Goal: Task Accomplishment & Management: Manage account settings

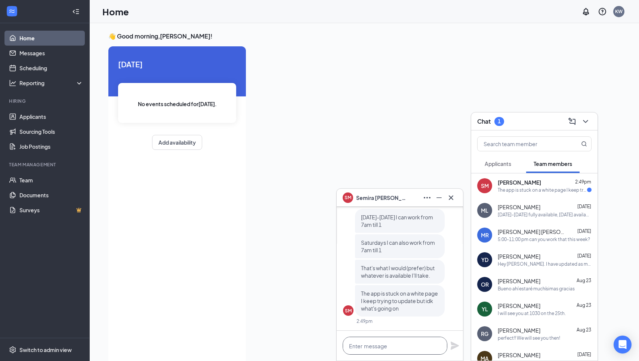
click at [400, 344] on textarea at bounding box center [395, 346] width 105 height 18
click at [560, 191] on div "The app is stuck on a white page I keep trying to update but idk what's going on" at bounding box center [542, 190] width 89 height 6
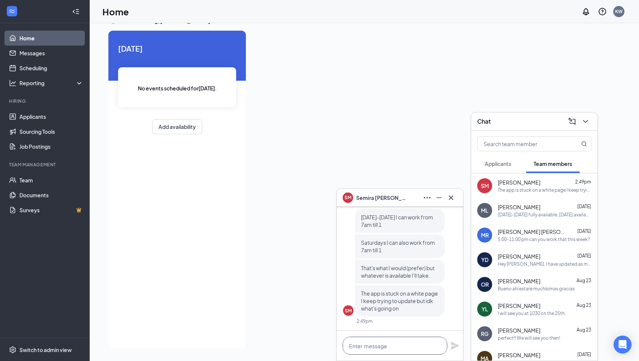
click at [366, 348] on textarea at bounding box center [395, 346] width 105 height 18
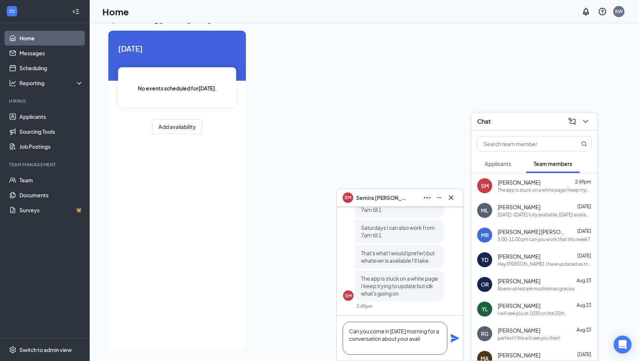
scroll to position [0, 0]
type textarea "Can you come in [DATE] morning for a conversation about your availability..."
click at [456, 338] on icon "Plane" at bounding box center [455, 338] width 8 height 8
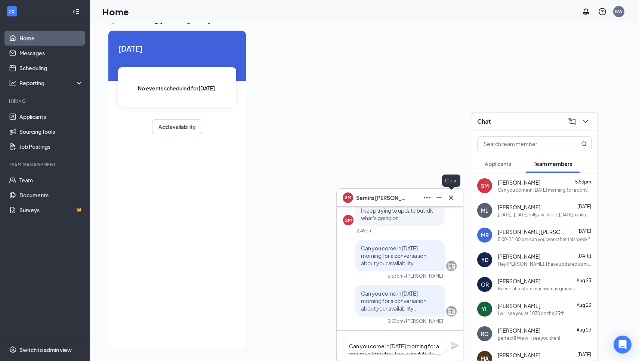
click at [451, 200] on icon "Cross" at bounding box center [450, 197] width 9 height 9
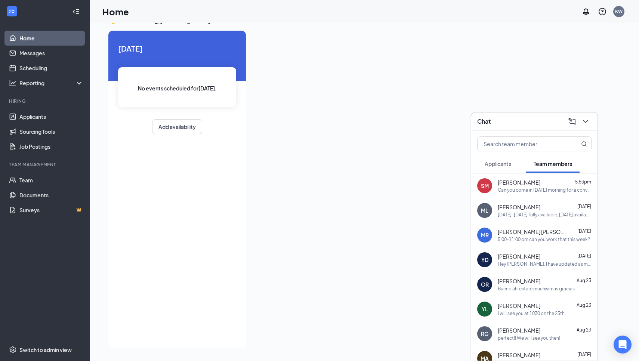
click at [505, 164] on span "Applicants" at bounding box center [498, 163] width 27 height 7
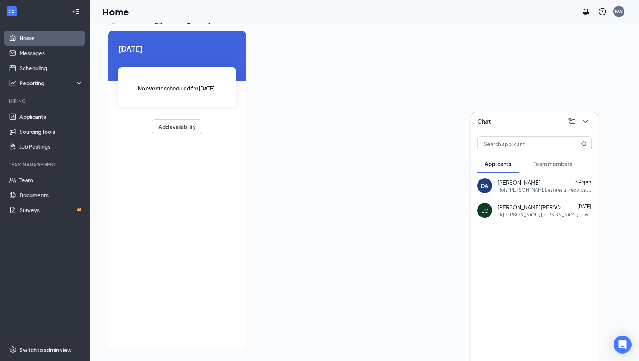
click at [544, 165] on span "Team members" at bounding box center [552, 163] width 38 height 7
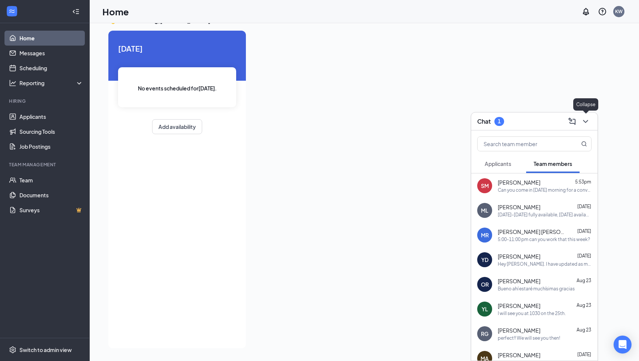
click at [588, 119] on icon "ChevronDown" at bounding box center [585, 121] width 9 height 9
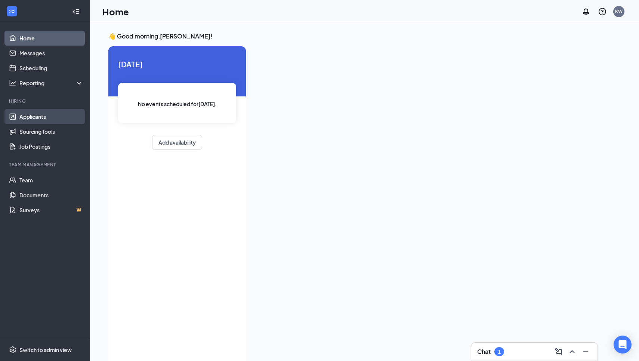
click at [25, 118] on link "Applicants" at bounding box center [51, 116] width 64 height 15
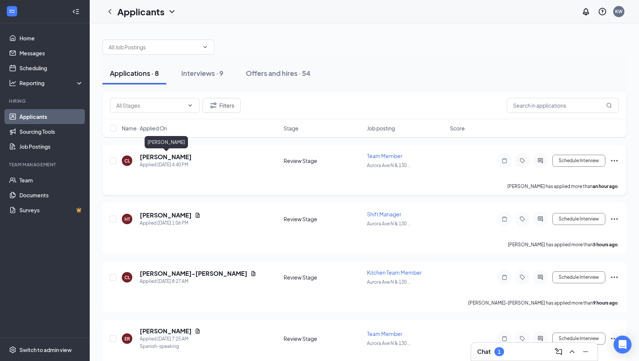
click at [163, 157] on h5 "[PERSON_NAME]" at bounding box center [166, 157] width 52 height 8
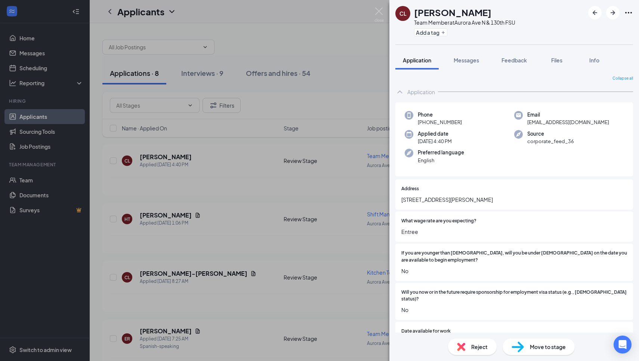
click at [387, 15] on div "[PERSON_NAME] Team Member at [GEOGRAPHIC_DATA] Add a tag Application Messages F…" at bounding box center [319, 180] width 639 height 361
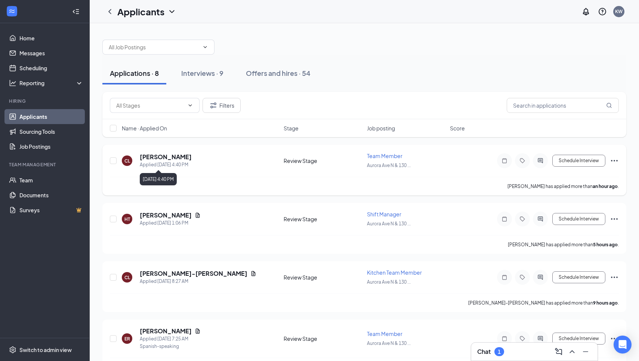
click at [183, 160] on h5 "[PERSON_NAME]" at bounding box center [166, 157] width 52 height 8
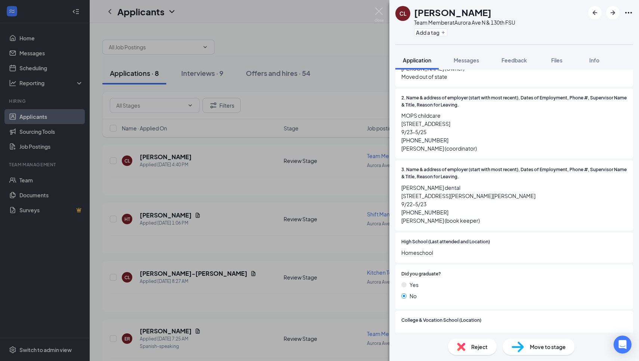
scroll to position [632, 0]
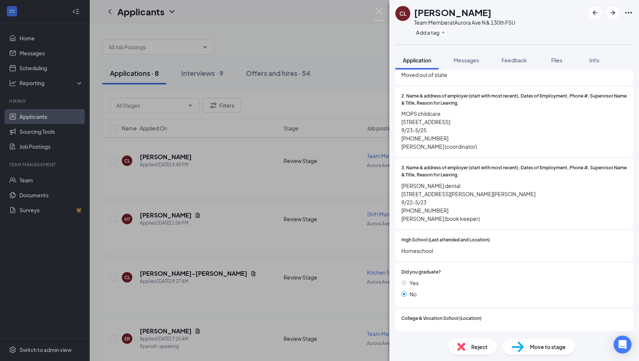
click at [471, 348] on span "Reject" at bounding box center [479, 347] width 16 height 8
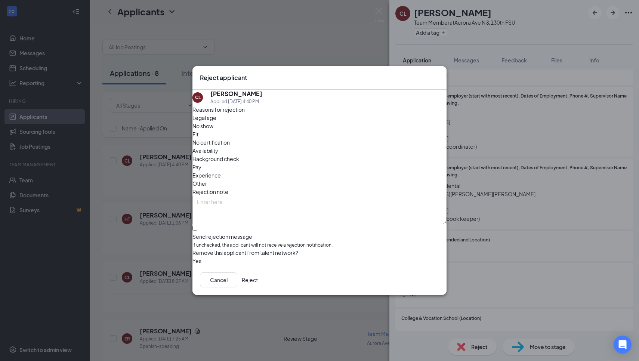
click at [255, 233] on div "Send rejection message" at bounding box center [319, 236] width 254 height 7
click at [197, 226] on input "Send rejection message If unchecked, the applicant will not receive a rejection…" at bounding box center [194, 228] width 5 height 5
checkbox input "true"
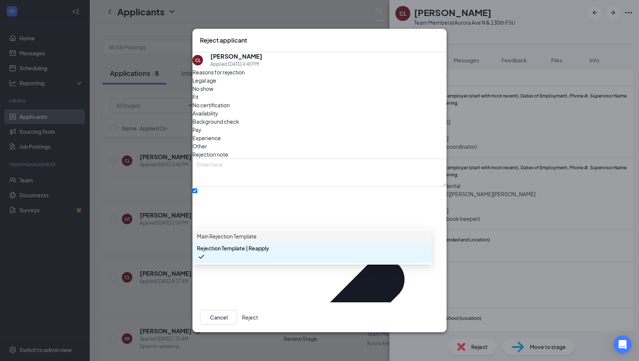
click at [256, 240] on span "Main Rejection Template" at bounding box center [227, 236] width 60 height 8
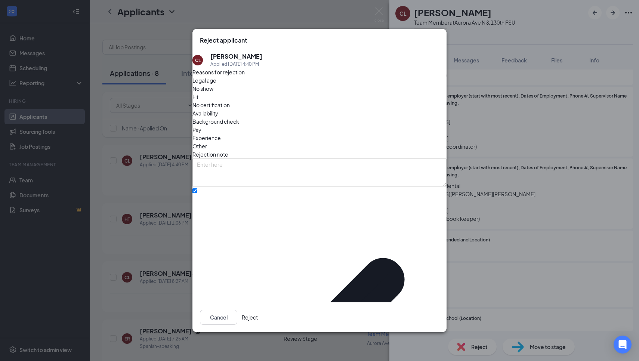
click at [258, 310] on button "Reject" at bounding box center [250, 317] width 16 height 15
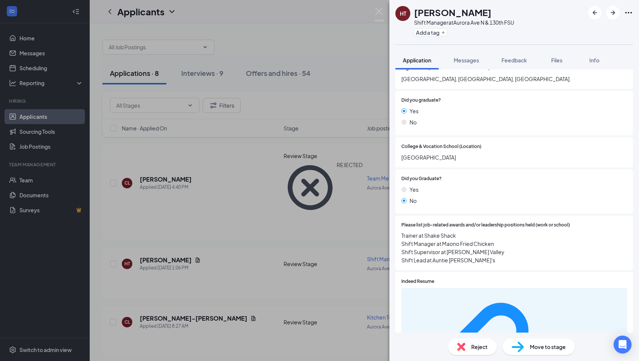
scroll to position [582, 0]
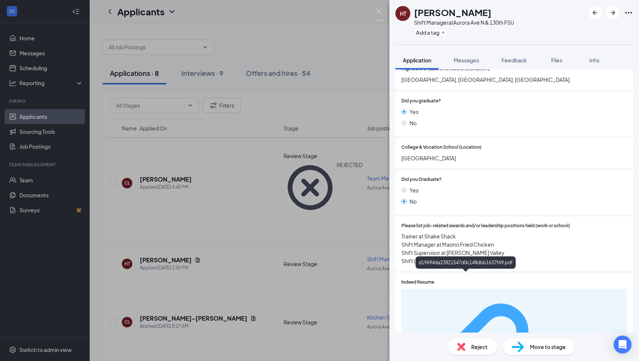
click at [430, 292] on div "d19694da23821547d0c148dbb1637f69.pdf" at bounding box center [514, 365] width 217 height 147
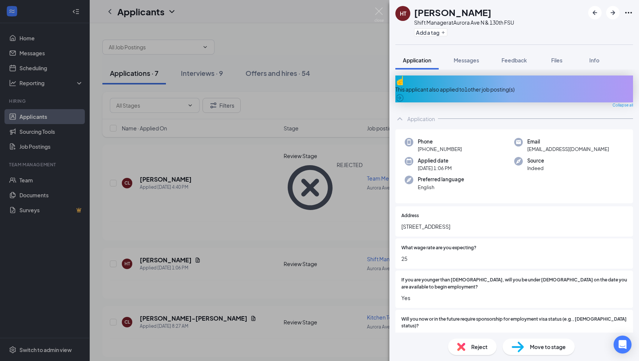
scroll to position [0, 0]
click at [542, 344] on span "Move to stage" at bounding box center [548, 347] width 36 height 8
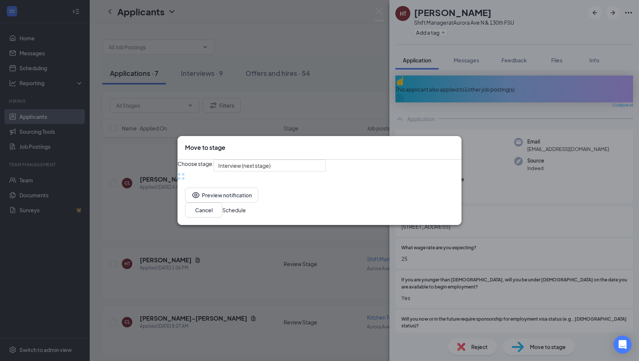
click at [454, 143] on icon "Cross" at bounding box center [454, 143] width 0 height 0
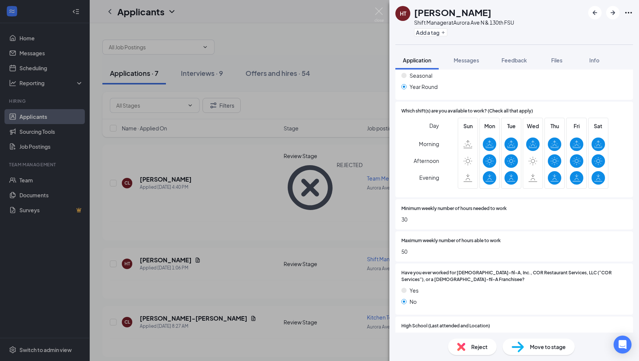
scroll to position [325, 0]
click at [530, 359] on div "Reject Move to stage" at bounding box center [514, 346] width 250 height 28
click at [530, 352] on div "Move to stage" at bounding box center [538, 346] width 72 height 16
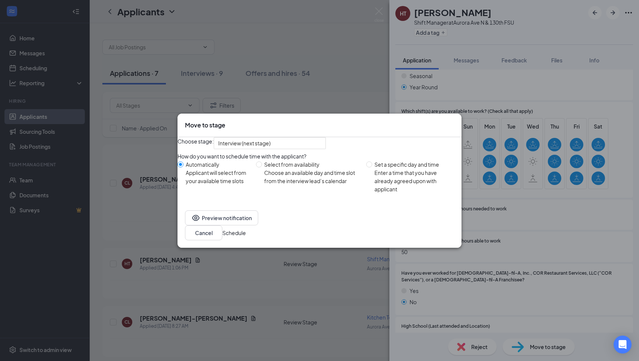
click at [246, 236] on button "Schedule" at bounding box center [234, 233] width 24 height 8
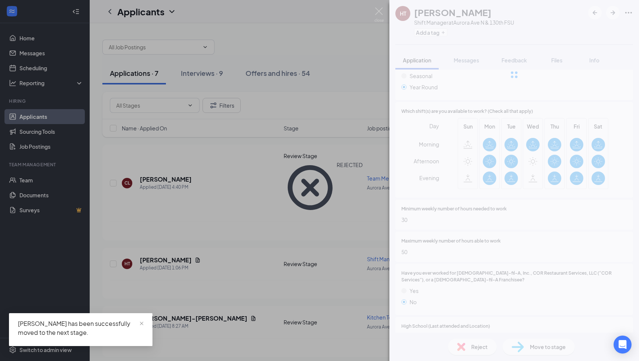
click at [379, 12] on img at bounding box center [378, 14] width 9 height 15
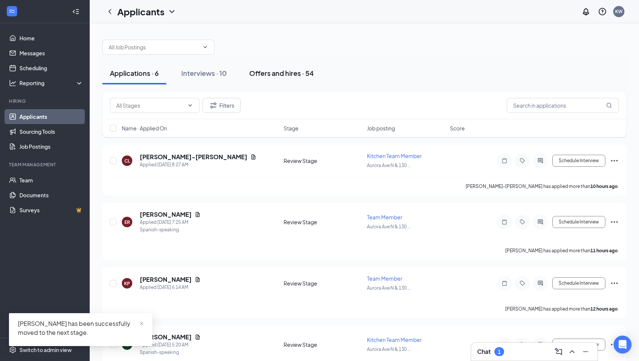
click at [281, 68] on button "Offers and hires · 54" at bounding box center [282, 73] width 80 height 22
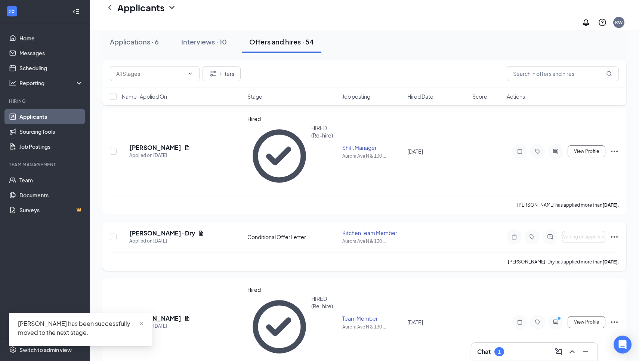
scroll to position [45, 0]
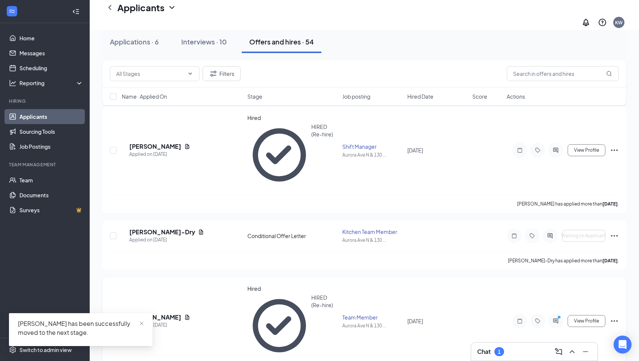
click at [173, 313] on h5 "[PERSON_NAME]" at bounding box center [155, 317] width 52 height 8
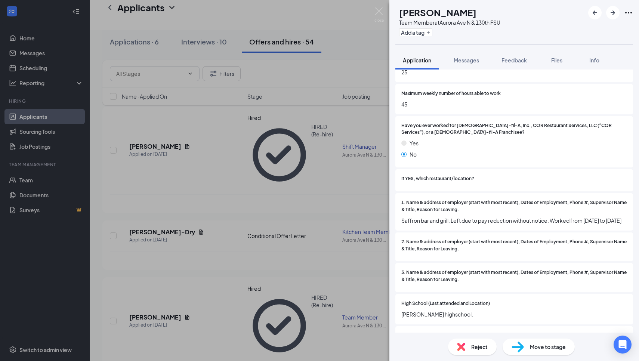
scroll to position [443, 0]
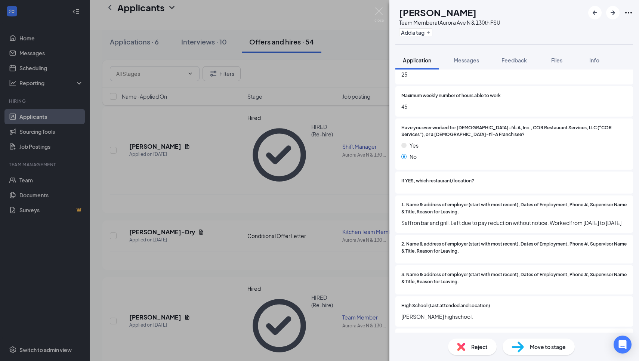
click at [272, 131] on div "SM [PERSON_NAME] Team Member at [GEOGRAPHIC_DATA] Add a tag Application Message…" at bounding box center [319, 180] width 639 height 361
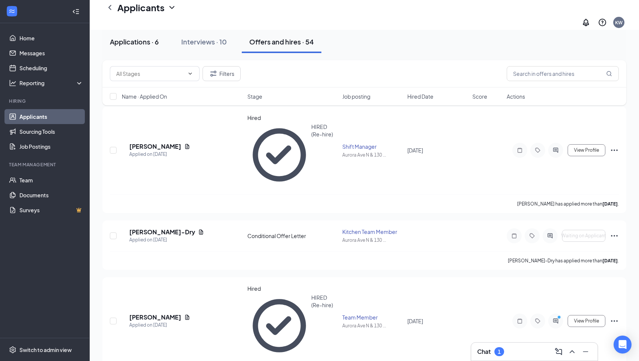
click at [137, 41] on div "Applications · 6" at bounding box center [134, 41] width 49 height 9
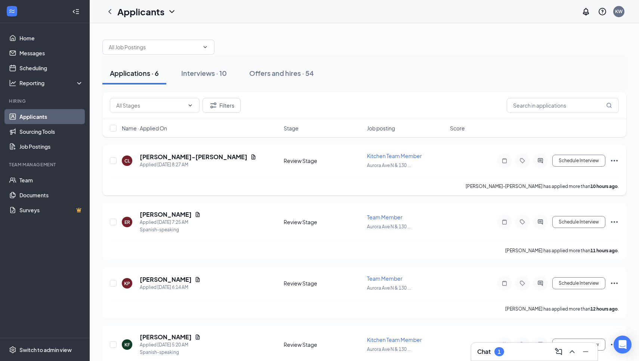
click at [178, 154] on h5 "[PERSON_NAME]-[PERSON_NAME]" at bounding box center [194, 157] width 108 height 8
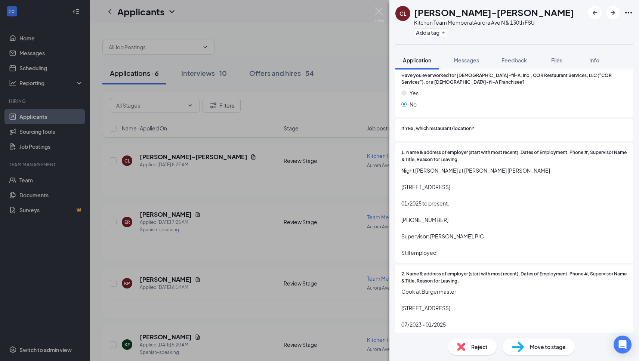
scroll to position [499, 0]
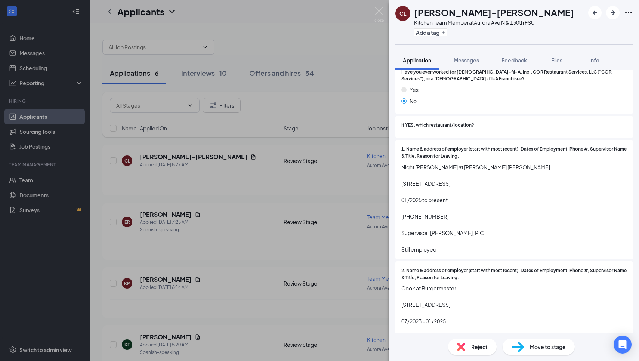
click at [514, 344] on img at bounding box center [517, 346] width 12 height 11
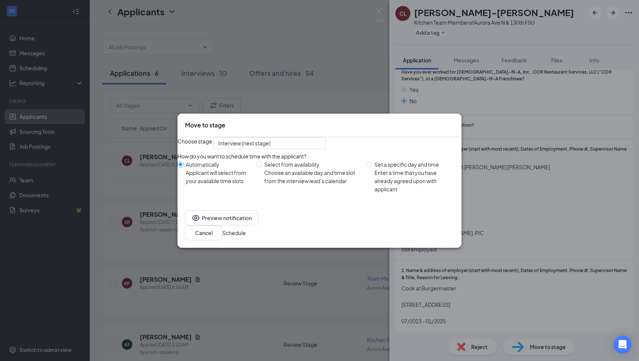
click at [246, 237] on button "Schedule" at bounding box center [234, 233] width 24 height 8
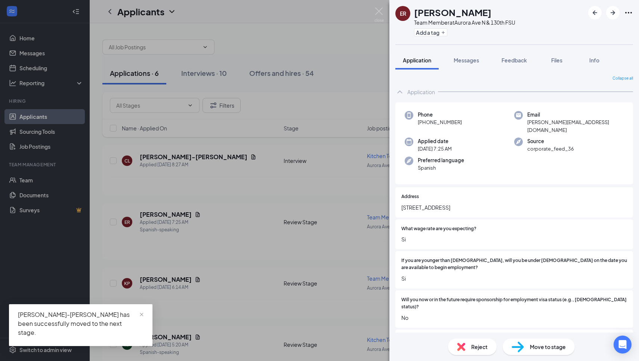
click at [248, 228] on div "ER [PERSON_NAME] Team Member at [GEOGRAPHIC_DATA] Add a tag Application Message…" at bounding box center [319, 180] width 639 height 361
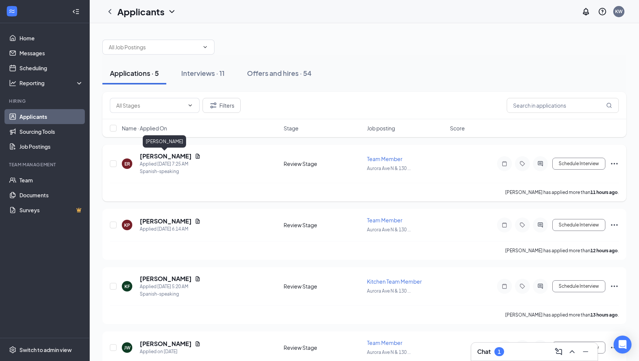
click at [159, 156] on h5 "[PERSON_NAME]" at bounding box center [166, 156] width 52 height 8
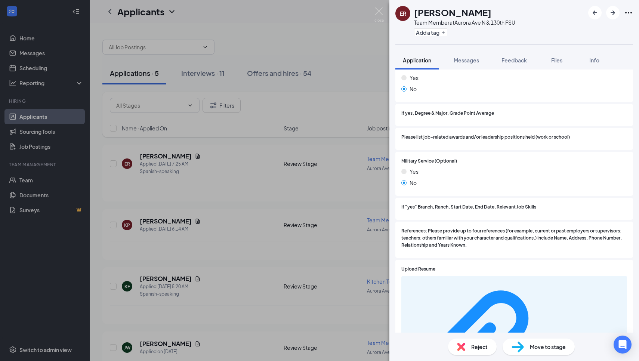
scroll to position [775, 0]
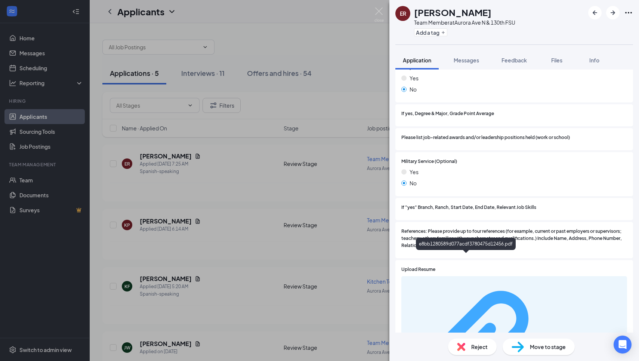
click at [552, 349] on div "e8bb1280589d077acdf3780475d12456.pdf" at bounding box center [587, 352] width 71 height 6
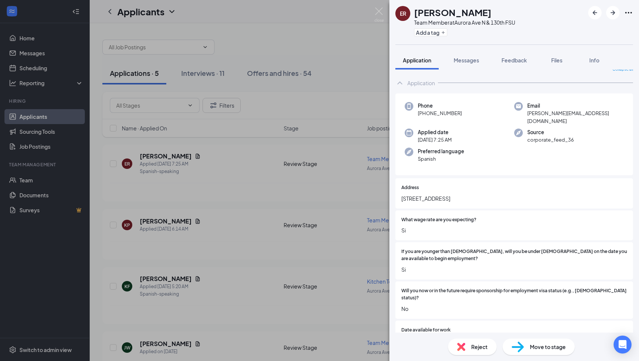
scroll to position [7, 0]
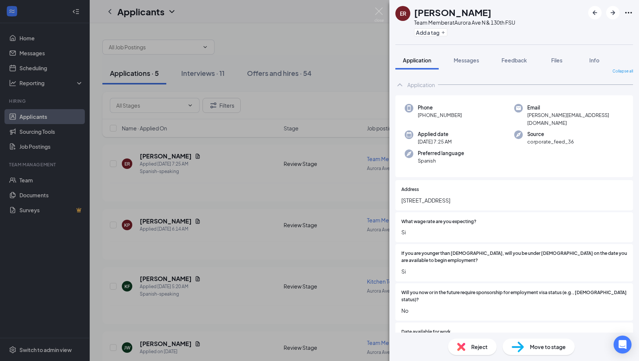
click at [519, 349] on img at bounding box center [517, 346] width 12 height 11
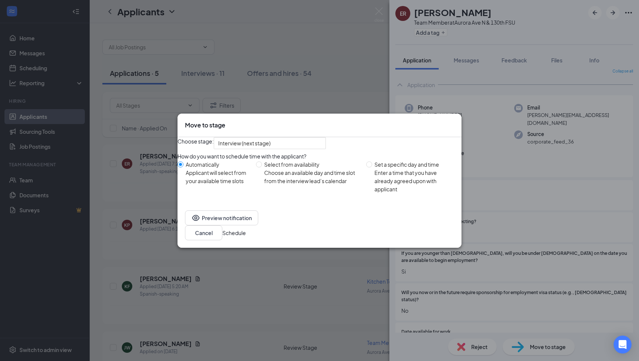
click at [246, 237] on button "Schedule" at bounding box center [234, 233] width 24 height 8
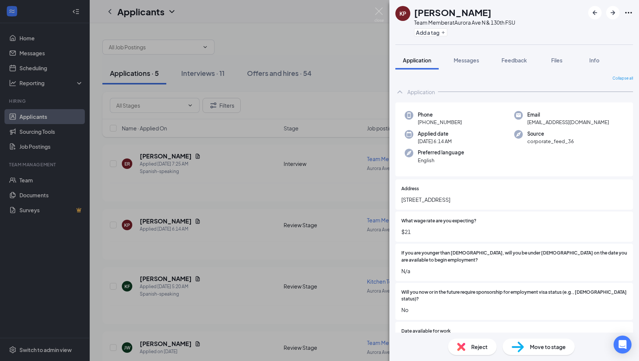
drag, startPoint x: 420, startPoint y: 121, endPoint x: 468, endPoint y: 125, distance: 48.7
click at [468, 125] on div "Phone [PHONE_NUMBER]" at bounding box center [459, 118] width 109 height 15
drag, startPoint x: 419, startPoint y: 124, endPoint x: 496, endPoint y: 118, distance: 77.1
click at [496, 118] on div "Phone [PHONE_NUMBER]" at bounding box center [459, 118] width 109 height 15
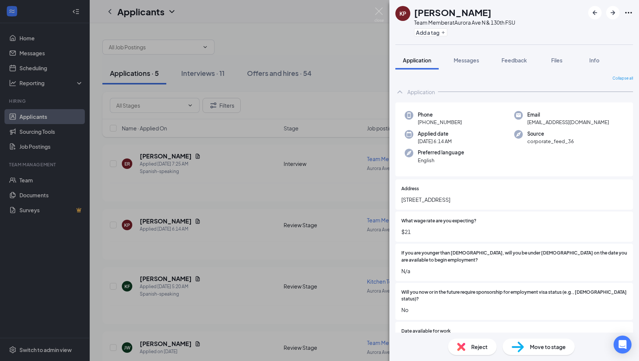
click at [475, 117] on div "Phone [PHONE_NUMBER]" at bounding box center [459, 118] width 109 height 15
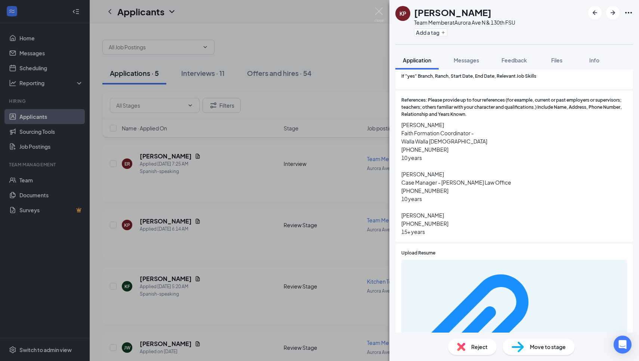
scroll to position [1030, 0]
click at [542, 349] on span "Move to stage" at bounding box center [548, 347] width 36 height 8
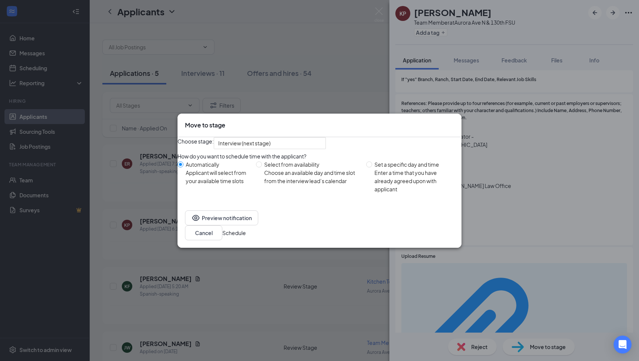
click at [246, 237] on button "Schedule" at bounding box center [234, 233] width 24 height 8
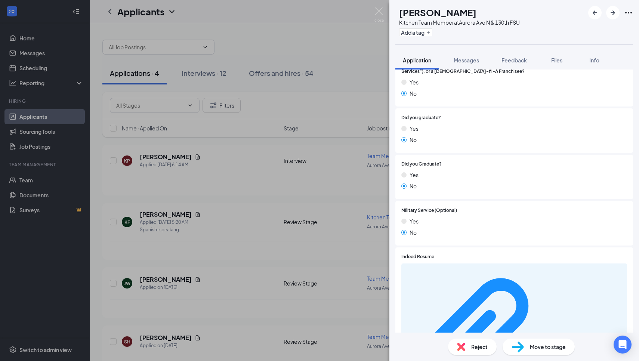
scroll to position [506, 0]
click at [548, 348] on span "Move to stage" at bounding box center [548, 347] width 36 height 8
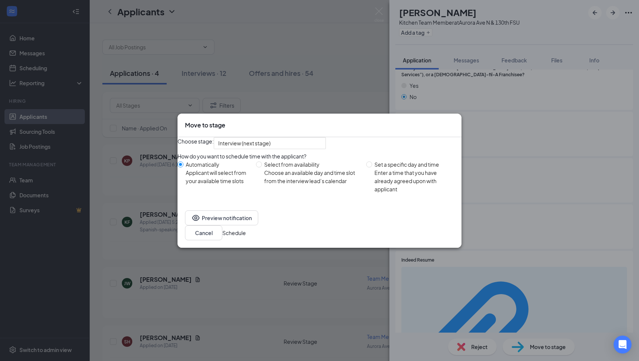
click at [246, 237] on button "Schedule" at bounding box center [234, 233] width 24 height 8
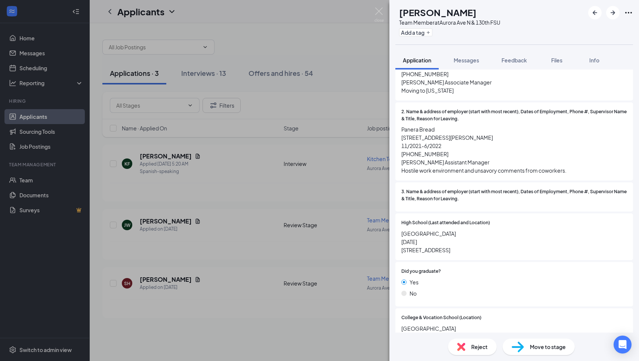
scroll to position [625, 0]
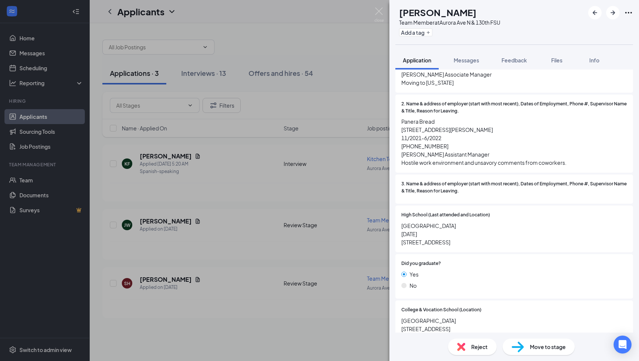
click at [532, 344] on span "Move to stage" at bounding box center [548, 347] width 36 height 8
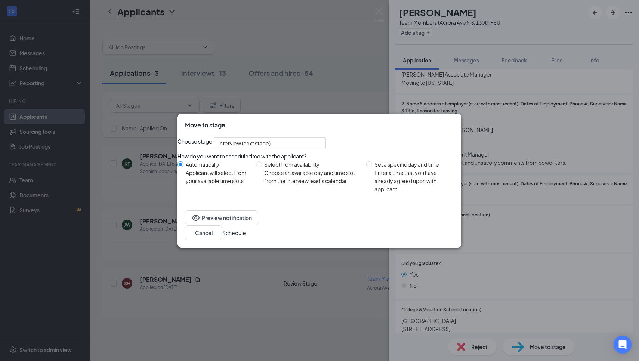
click at [246, 237] on button "Schedule" at bounding box center [234, 233] width 24 height 8
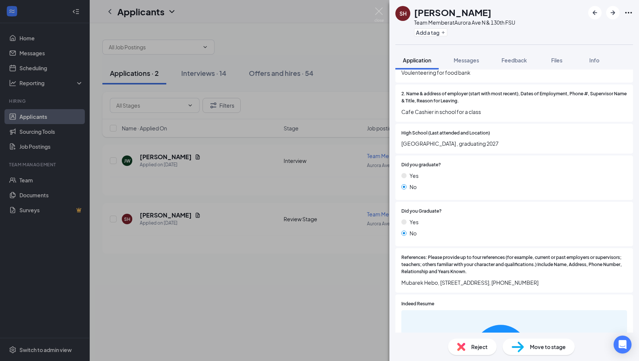
scroll to position [571, 0]
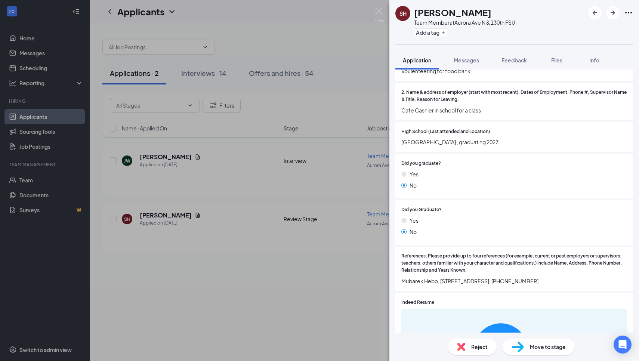
click at [472, 349] on span "Reject" at bounding box center [479, 347] width 16 height 8
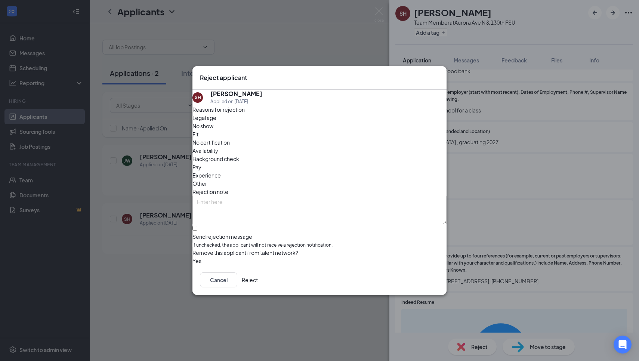
click at [257, 242] on span "If unchecked, the applicant will not receive a rejection notification." at bounding box center [319, 245] width 254 height 7
click at [197, 229] on input "Send rejection message If unchecked, the applicant will not receive a rejection…" at bounding box center [194, 228] width 5 height 5
checkbox input "true"
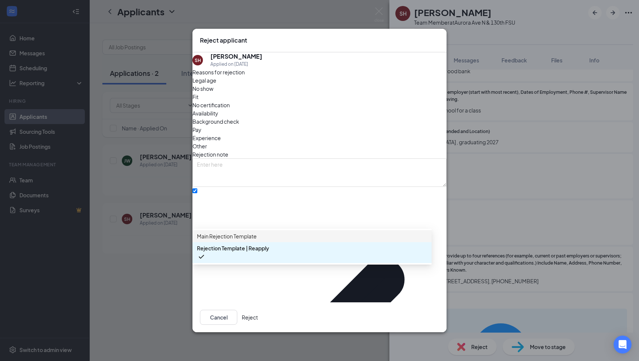
click at [252, 242] on div "Main Rejection Template" at bounding box center [311, 236] width 239 height 12
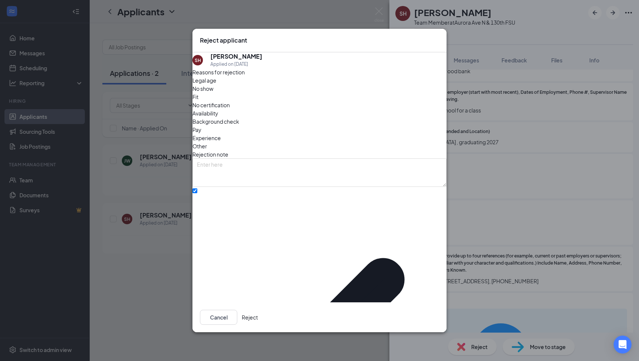
click at [258, 310] on button "Reject" at bounding box center [250, 317] width 16 height 15
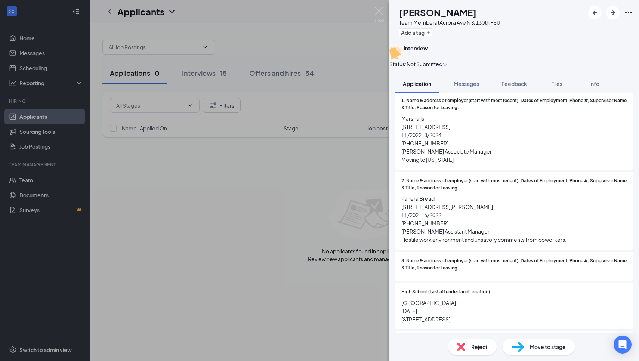
click at [198, 285] on div "[PERSON_NAME] Team Member at [GEOGRAPHIC_DATA] N & 130th FSU Add a tag Intervie…" at bounding box center [319, 180] width 639 height 361
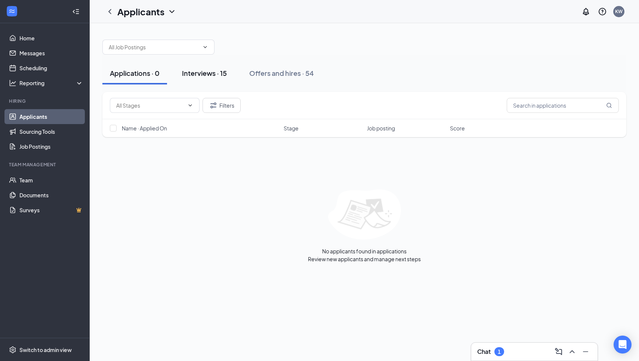
click at [203, 71] on div "Interviews · 15" at bounding box center [204, 72] width 45 height 9
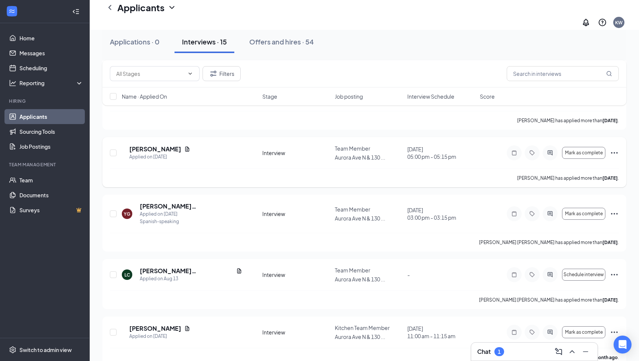
scroll to position [667, 0]
click at [573, 350] on icon "ChevronUp" at bounding box center [571, 351] width 9 height 9
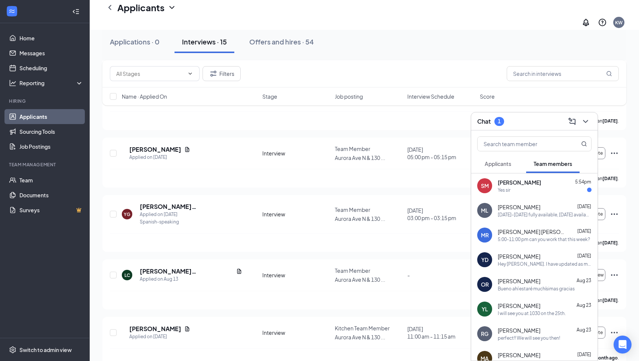
click at [503, 182] on span "[PERSON_NAME]" at bounding box center [519, 182] width 43 height 7
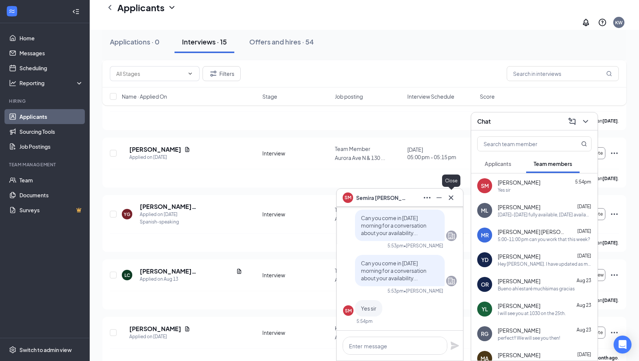
click at [451, 197] on icon "Cross" at bounding box center [450, 197] width 9 height 9
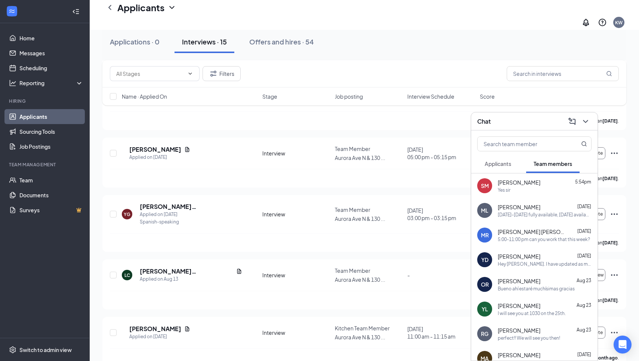
click at [592, 121] on div "Chat" at bounding box center [534, 121] width 126 height 18
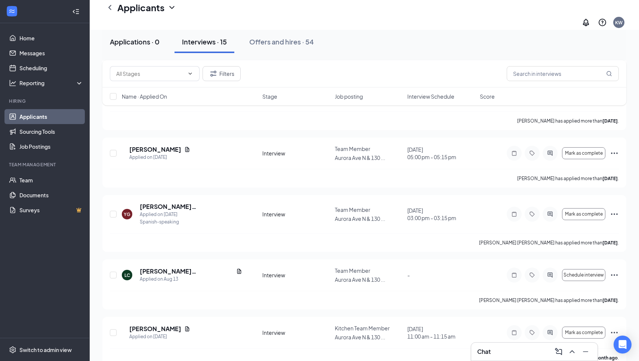
click at [149, 43] on div "Applications · 0" at bounding box center [135, 41] width 50 height 9
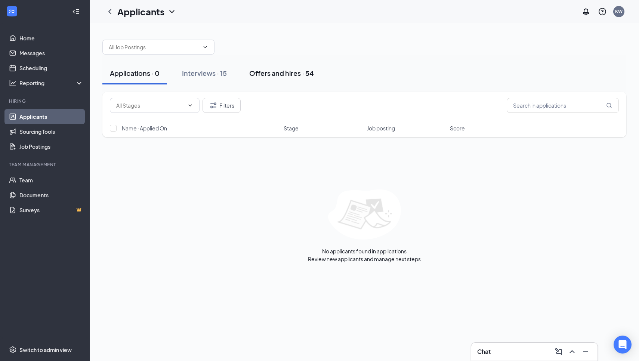
click at [267, 82] on button "Offers and hires · 54" at bounding box center [282, 73] width 80 height 22
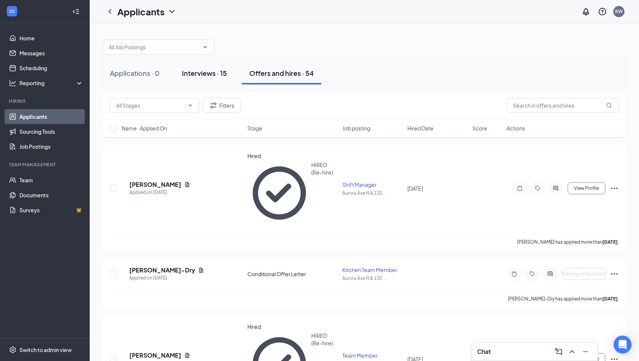
click at [219, 72] on div "Interviews · 15" at bounding box center [204, 72] width 45 height 9
